Goal: Complete application form

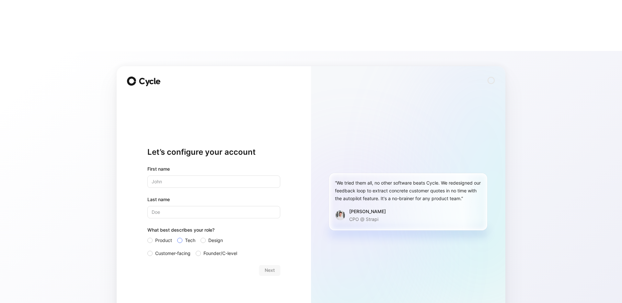
click at [189, 236] on span "Tech" at bounding box center [190, 240] width 10 height 8
click at [177, 236] on input "Tech" at bounding box center [177, 236] width 0 height 0
click at [178, 175] on input "text" at bounding box center [213, 181] width 133 height 12
type input "[PERSON_NAME]"
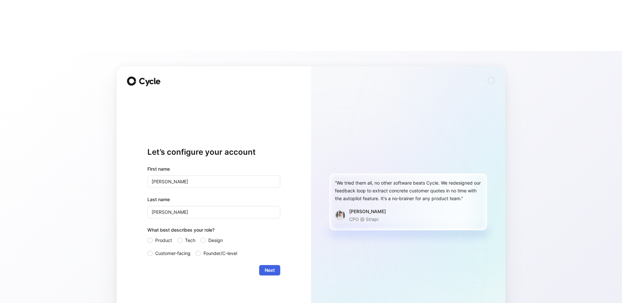
click at [266, 266] on span "Next" at bounding box center [270, 270] width 10 height 8
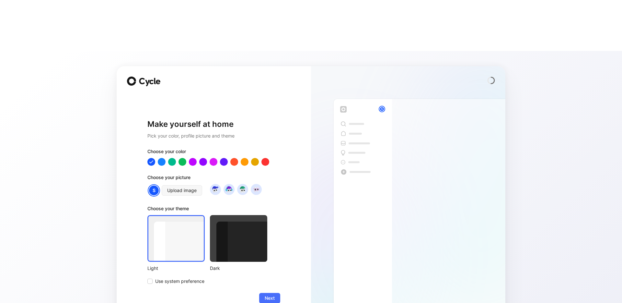
click at [240, 215] on div at bounding box center [238, 238] width 57 height 47
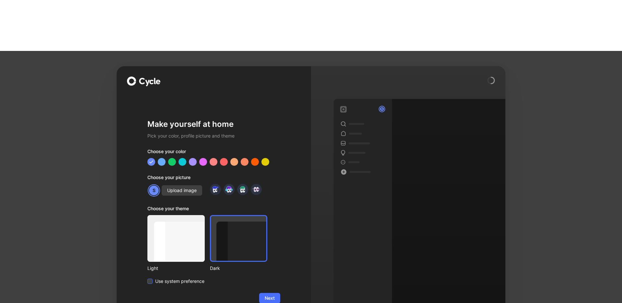
click at [204, 277] on span "Use system preference" at bounding box center [179, 281] width 49 height 8
click at [147, 277] on input "Use system preference" at bounding box center [147, 277] width 0 height 0
click at [221, 215] on div "Dark" at bounding box center [238, 243] width 57 height 57
drag, startPoint x: 253, startPoint y: 200, endPoint x: 266, endPoint y: 224, distance: 27.6
click at [253, 215] on div at bounding box center [238, 238] width 57 height 47
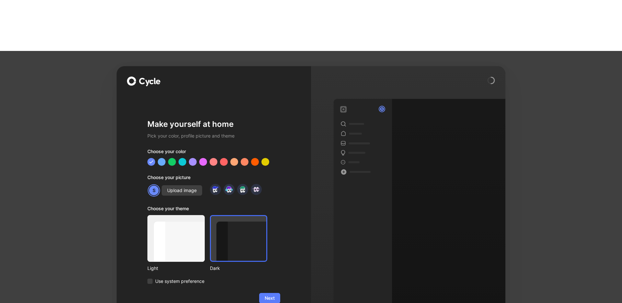
click at [275, 293] on button "Next" at bounding box center [269, 298] width 21 height 10
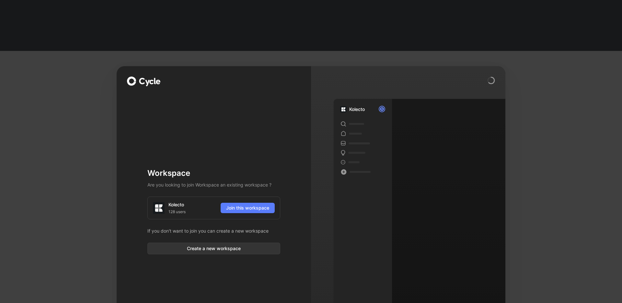
click at [250, 204] on span "Join this workspace" at bounding box center [247, 208] width 43 height 8
